Goal: Obtain resource: Obtain resource

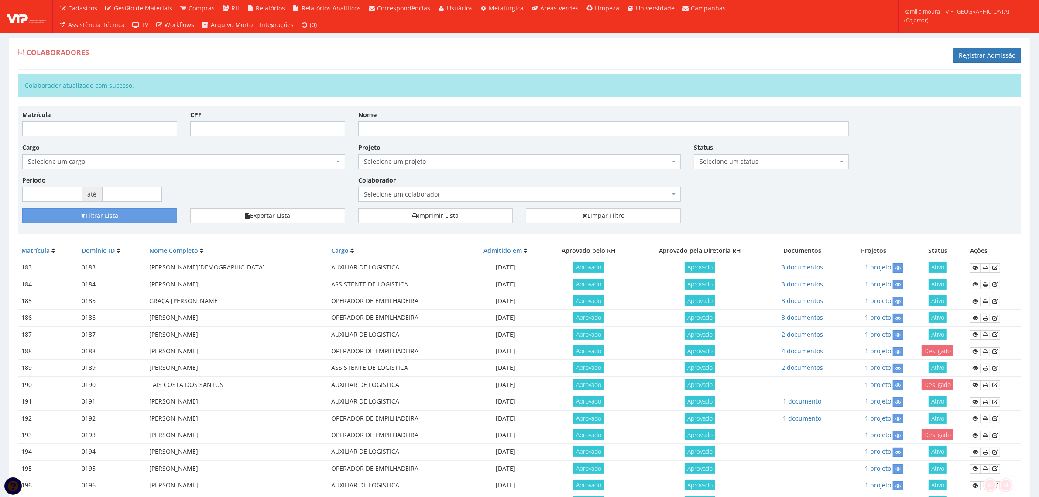
click at [408, 192] on span "Selecione um colaborador" at bounding box center [517, 194] width 306 height 9
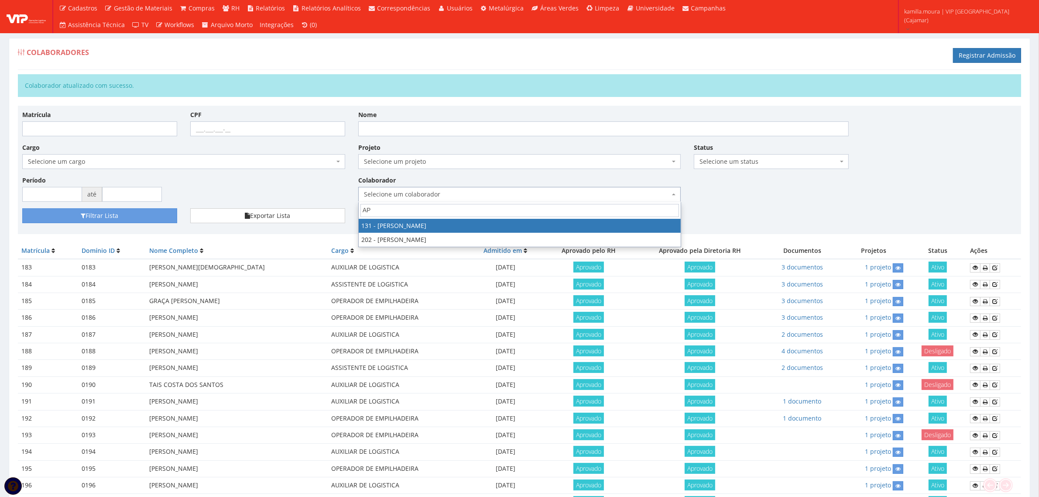
type input "APA"
select select "3881"
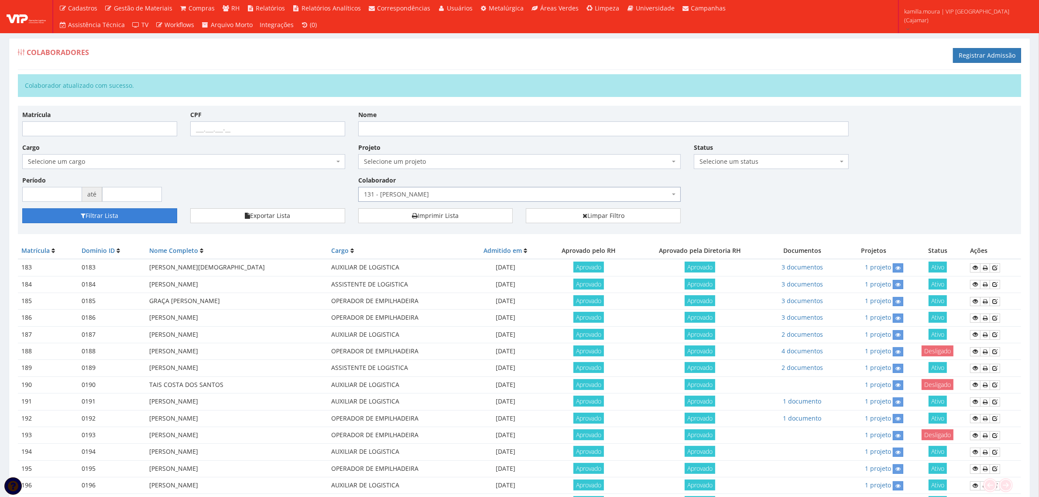
click at [160, 217] on button "Filtrar Lista" at bounding box center [99, 215] width 155 height 15
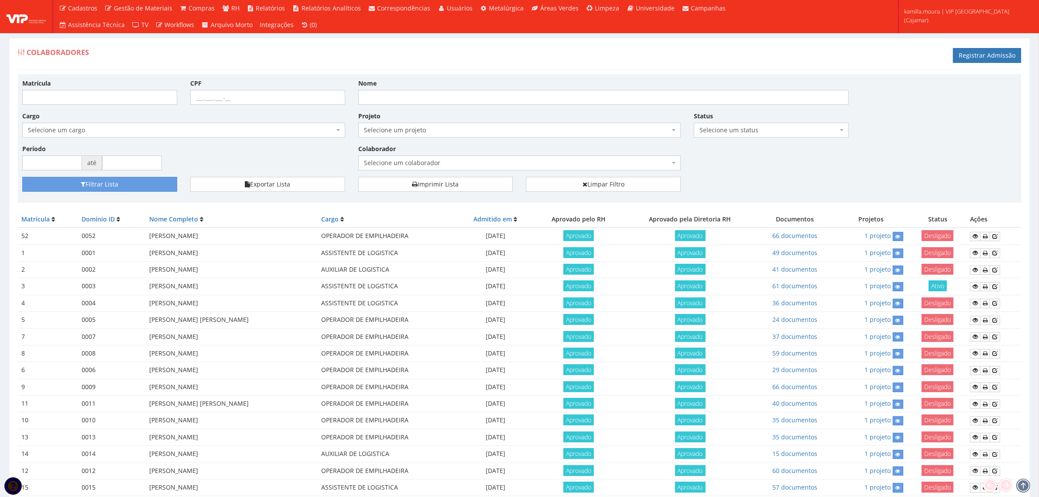
click at [457, 158] on span "Selecione um colaborador" at bounding box center [517, 162] width 306 height 9
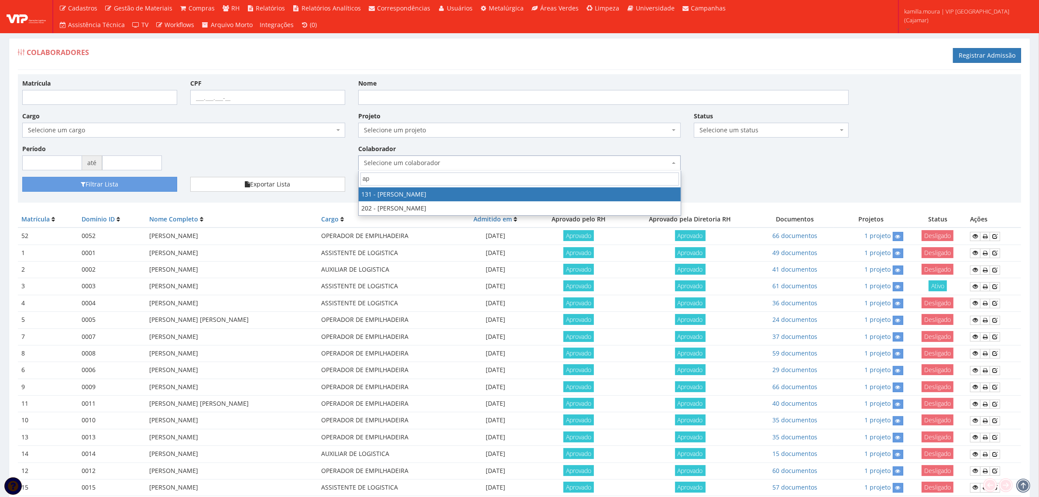
type input "apa"
select select "3881"
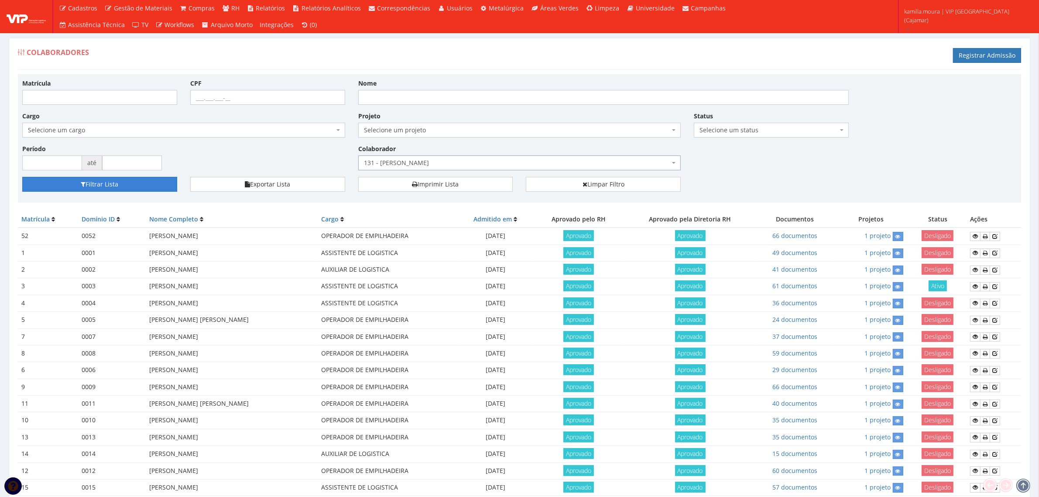
click at [173, 184] on button "Filtrar Lista" at bounding box center [99, 184] width 155 height 15
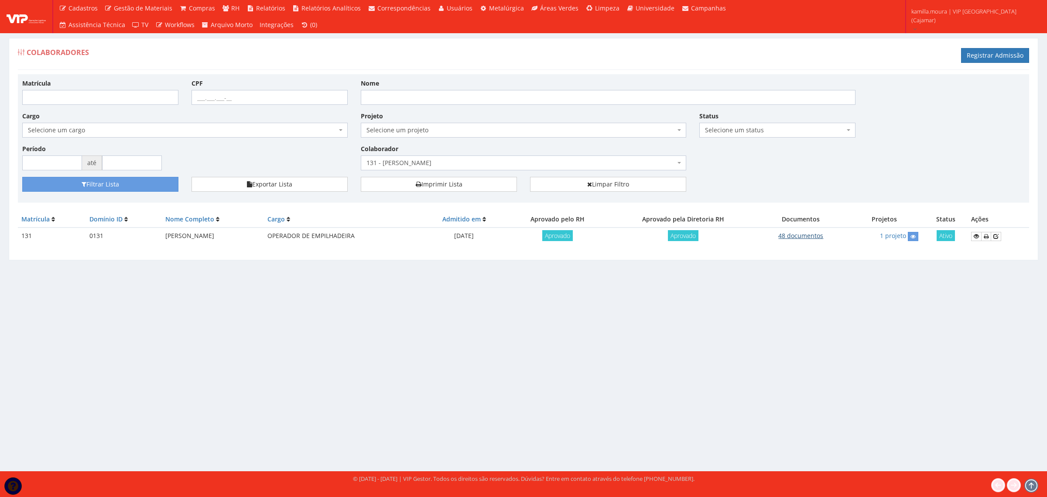
click at [791, 236] on link "48 documentos" at bounding box center [801, 235] width 45 height 8
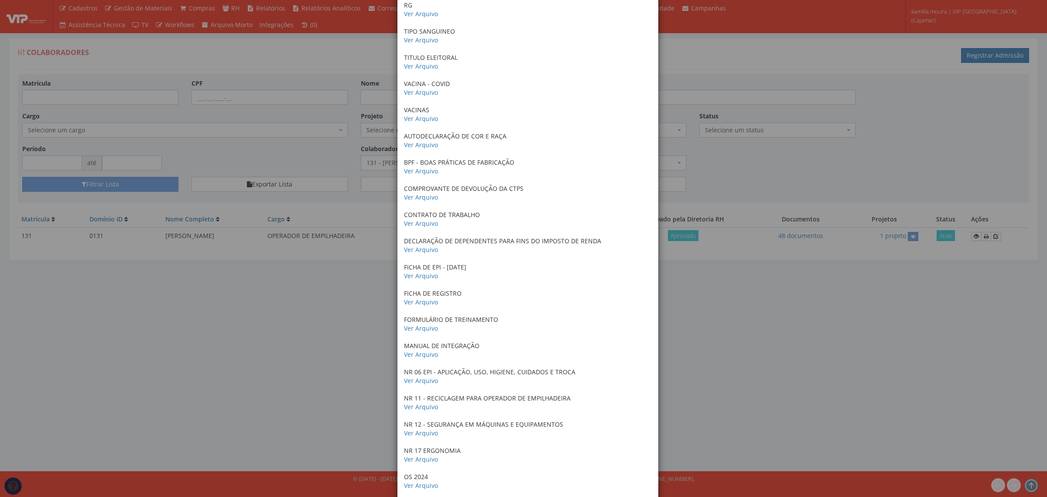
scroll to position [382, 0]
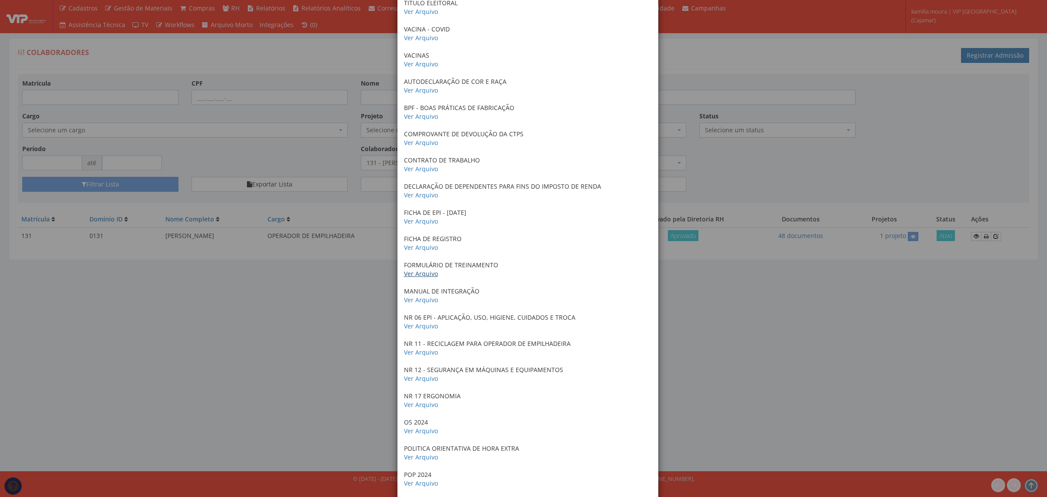
click at [433, 271] on link "Ver Arquivo" at bounding box center [421, 273] width 34 height 8
click at [418, 376] on link "Ver Arquivo" at bounding box center [421, 378] width 34 height 8
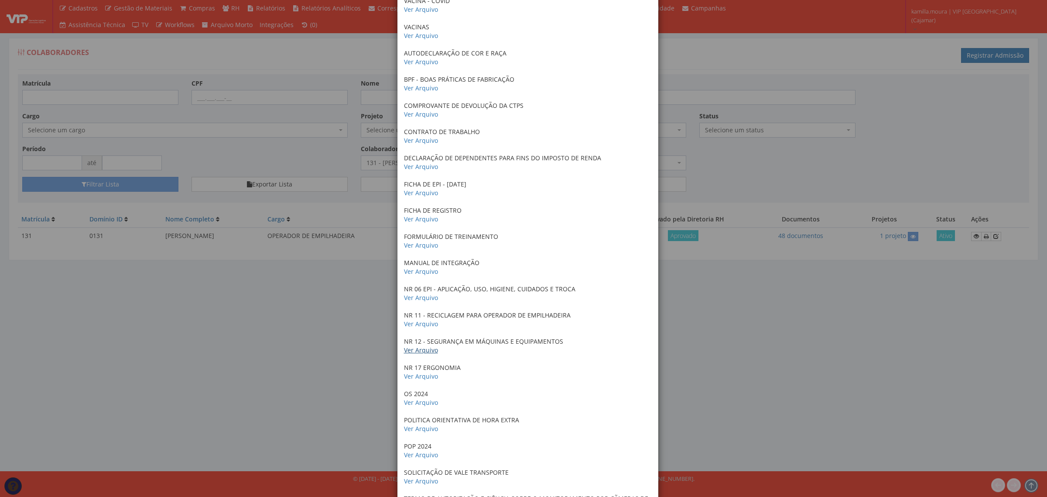
scroll to position [436, 0]
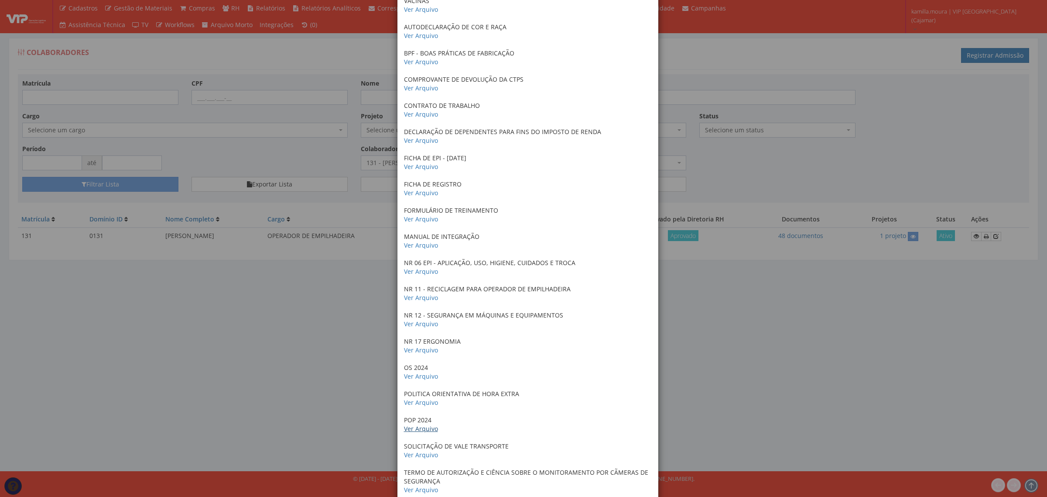
click at [413, 428] on link "Ver Arquivo" at bounding box center [421, 428] width 34 height 8
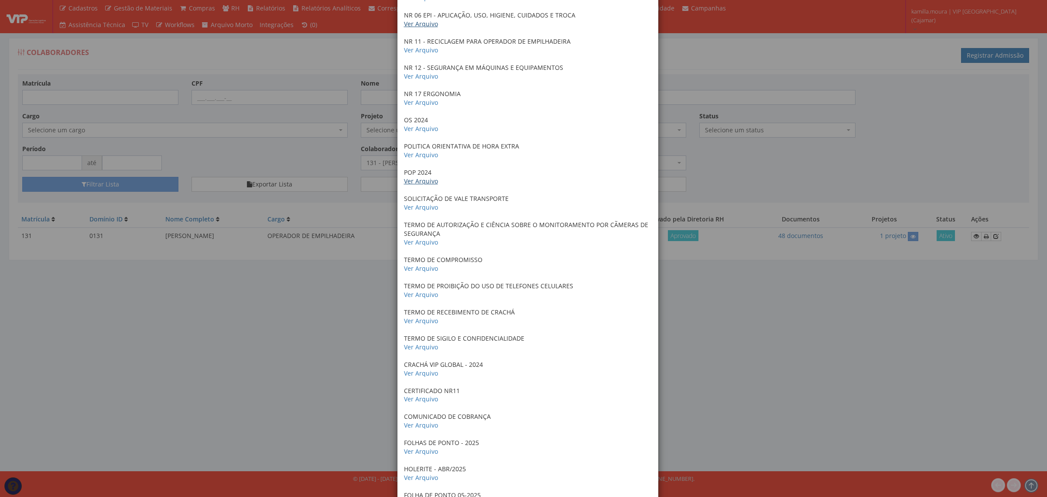
scroll to position [709, 0]
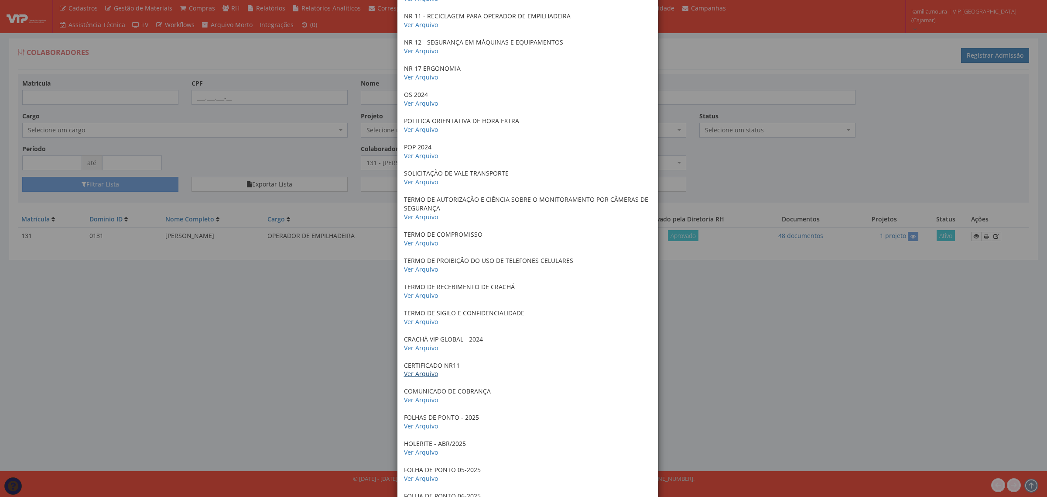
click at [423, 378] on p "CERTIFICADO NR11 Ver Arquivo" at bounding box center [528, 369] width 248 height 17
click at [423, 377] on link "Ver Arquivo" at bounding box center [421, 373] width 34 height 8
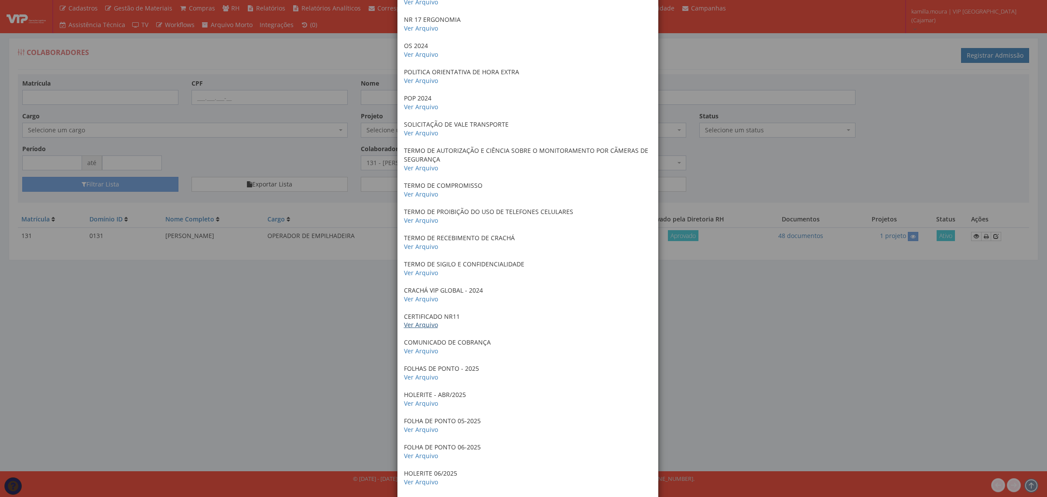
scroll to position [775, 0]
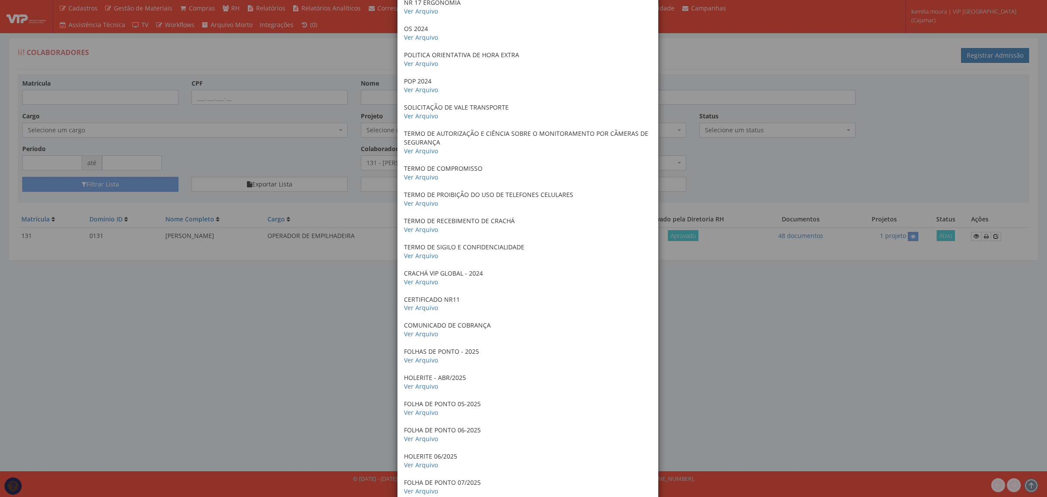
click at [753, 337] on div "× Documentos / Colaborador: 131 - APARECIDO VIEIRA JUNIOR ANTECEDENTES CRIMINAI…" at bounding box center [523, 248] width 1047 height 497
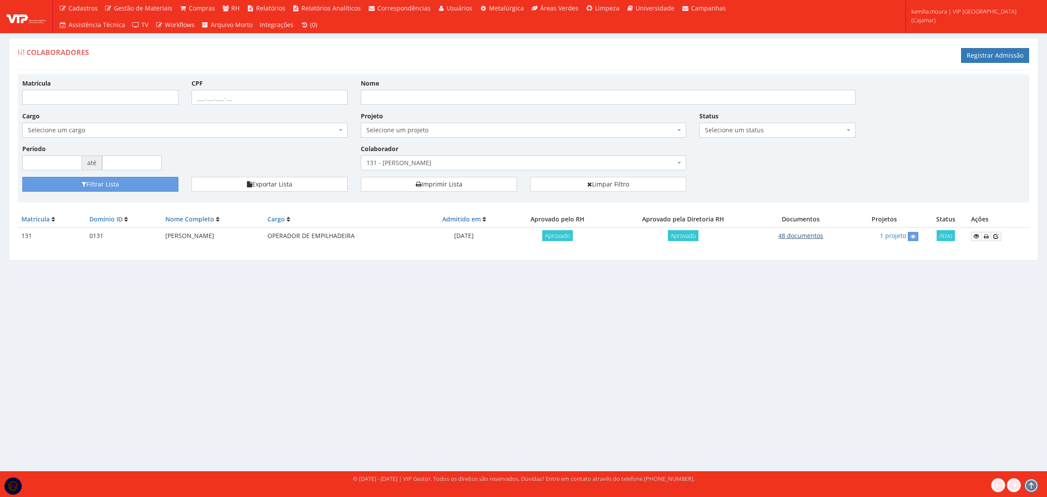
click at [810, 237] on link "48 documentos" at bounding box center [801, 235] width 45 height 8
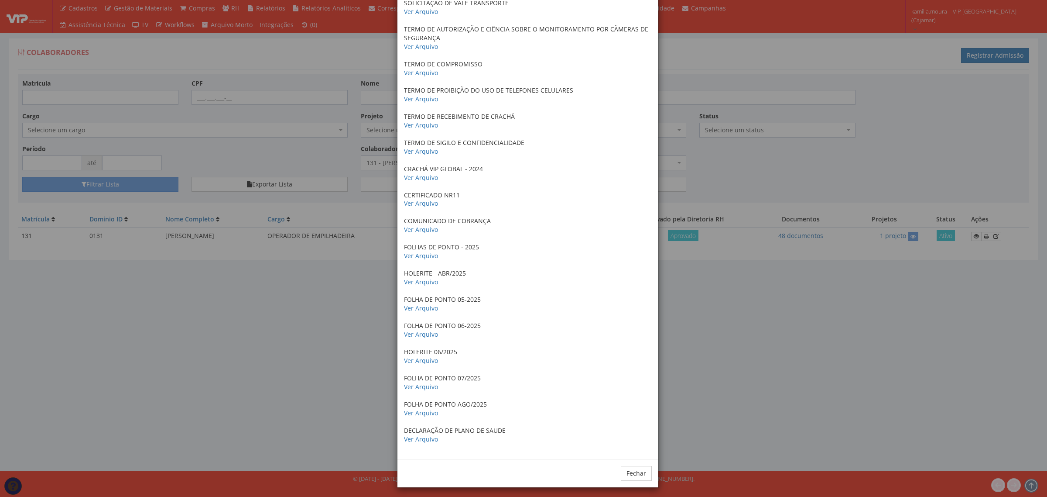
scroll to position [884, 0]
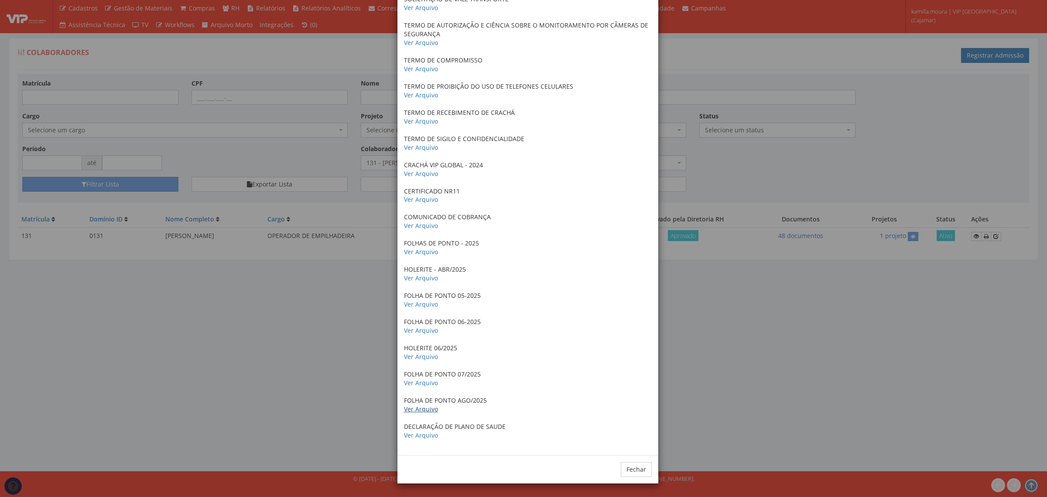
click at [424, 411] on link "Ver Arquivo" at bounding box center [421, 409] width 34 height 8
click at [419, 274] on link "Ver Arquivo" at bounding box center [421, 278] width 34 height 8
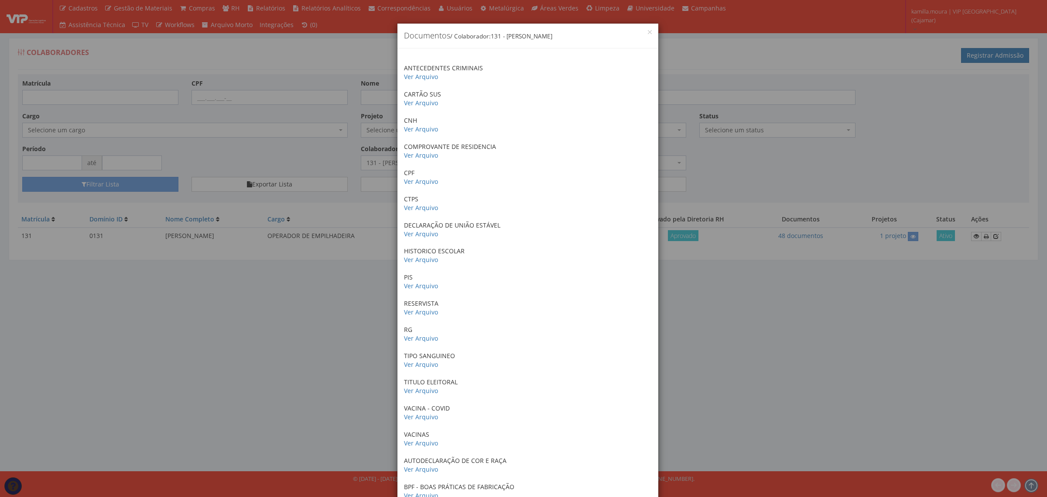
scroll to position [0, 0]
click at [648, 34] on button "×" at bounding box center [650, 35] width 4 height 4
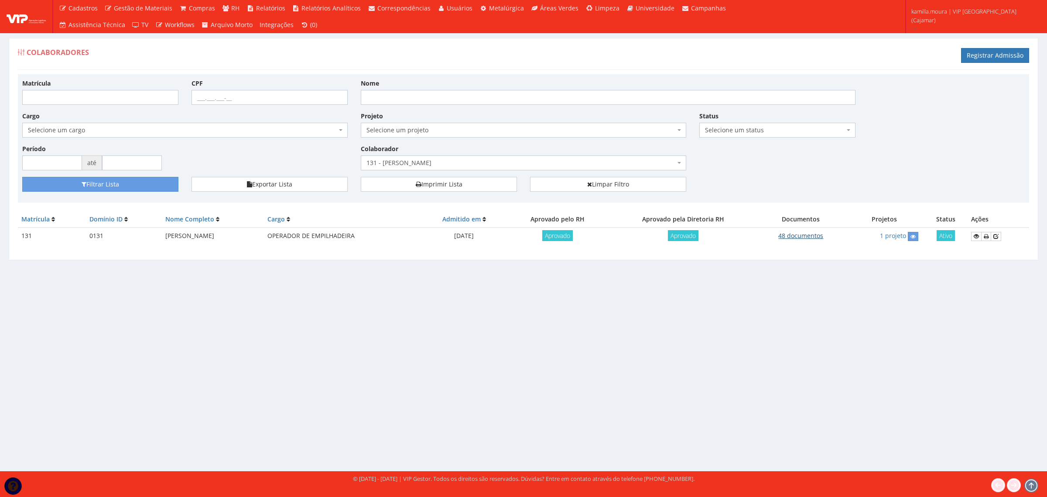
click at [802, 237] on link "48 documentos" at bounding box center [801, 235] width 45 height 8
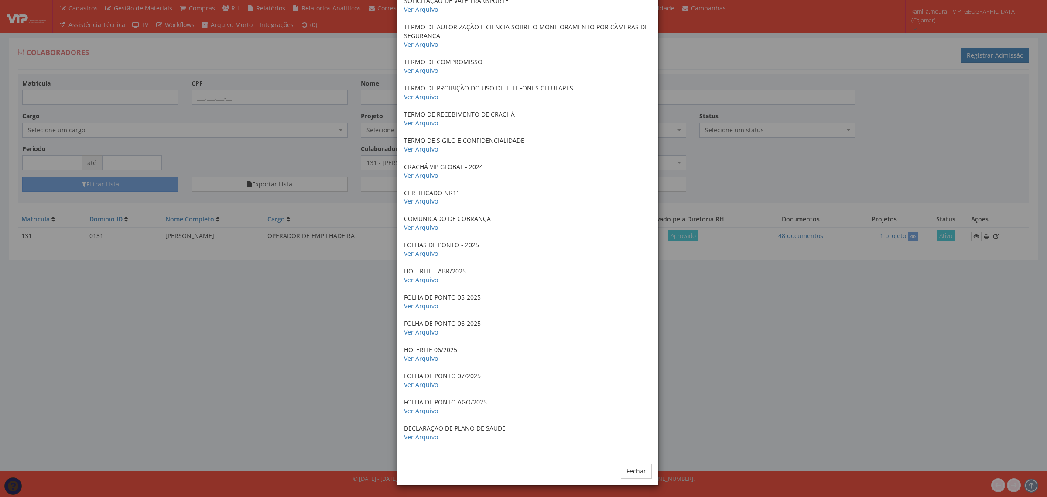
scroll to position [884, 0]
click at [629, 466] on button "Fechar" at bounding box center [636, 469] width 31 height 15
